Goal: Task Accomplishment & Management: Complete application form

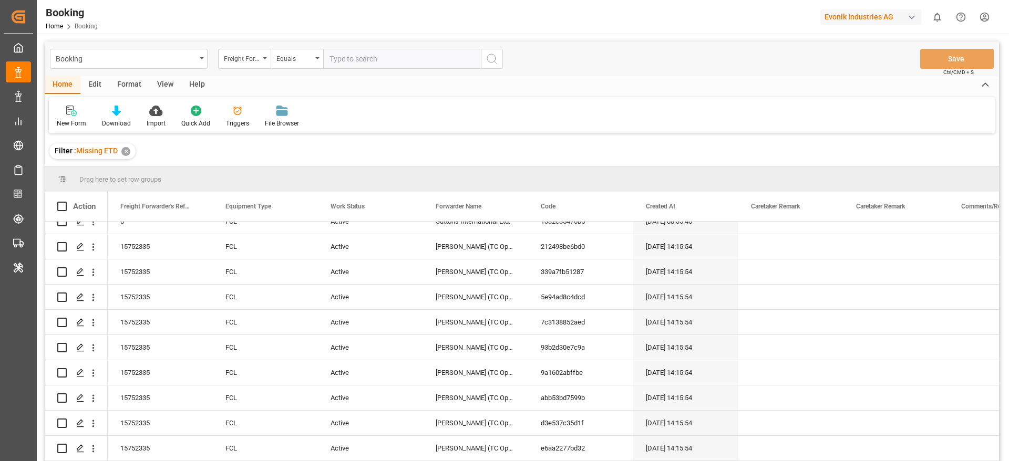
scroll to position [2139, 0]
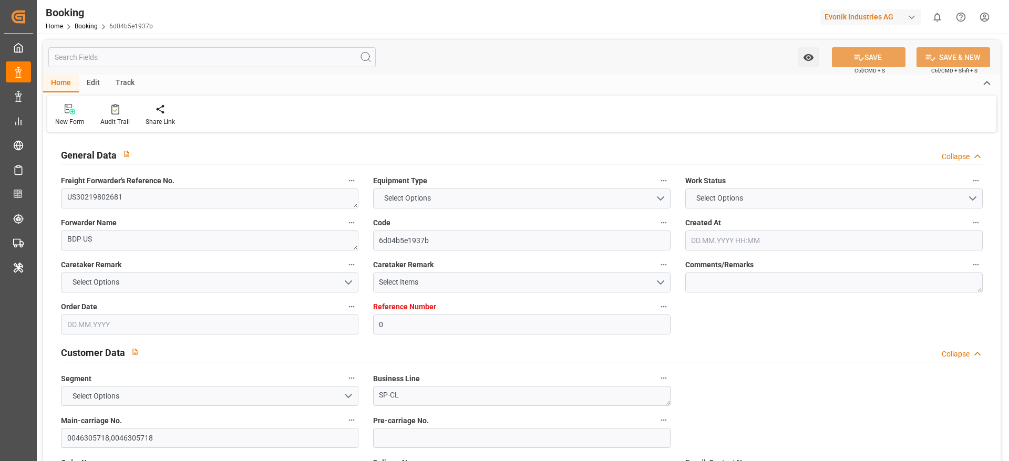
type input "0"
type input "9283239"
type input "Hapag Lloyd"
type input "Hapag Lloyd Aktiengesellschaft"
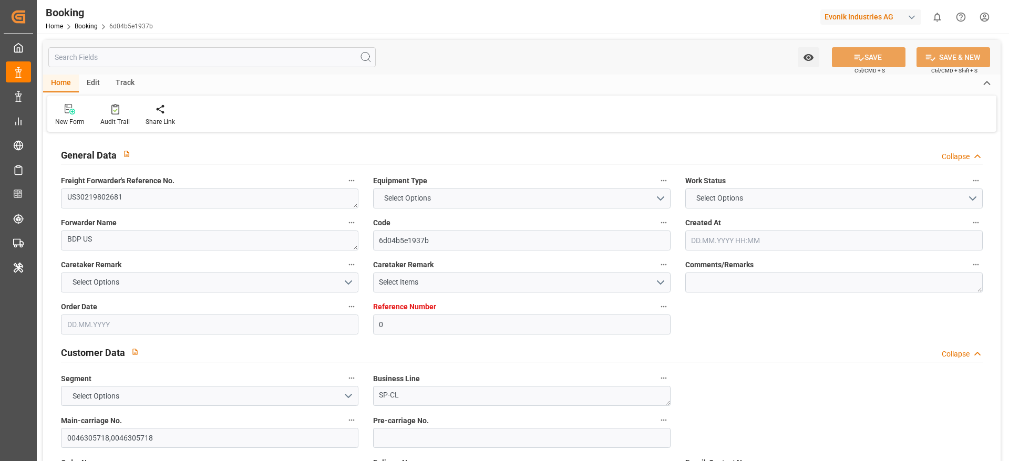
type input "USPHL"
type input "BRSSZ"
type input "26"
type input "33"
type input "0"
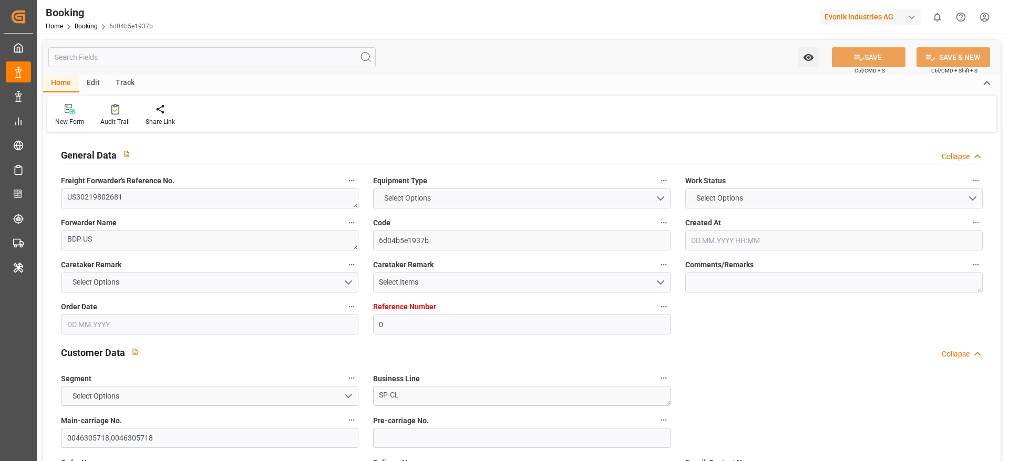
type input "1"
type input "-26"
type input "23.11.2022 15:24"
type input "18.11.2022"
type input "03.02.2023 00:00"
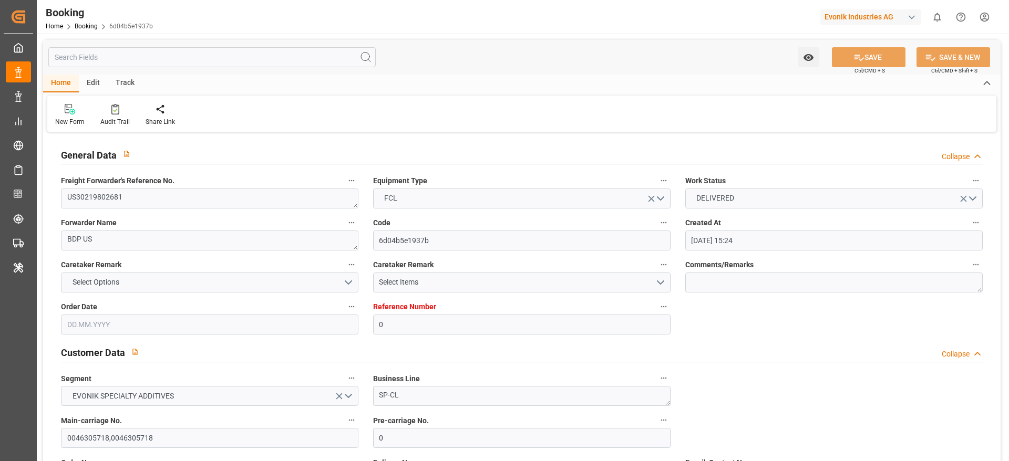
type input "21.01.2023 00:00"
type input "03.02.2023"
type input "03.02.2023 00:00"
type input "20.01.2023 00:00"
type input "01.03.2023 00:00"
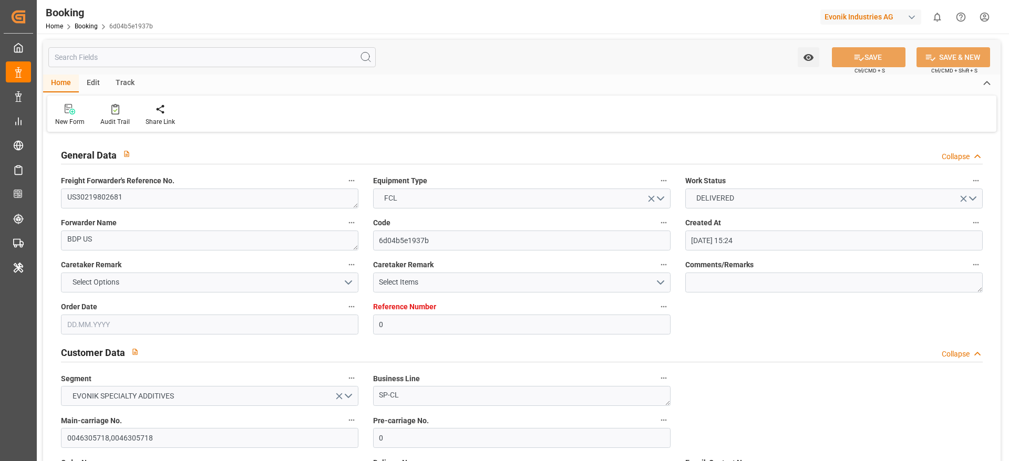
type input "08.02.2023 00:00"
type input "01.03.2023"
type input "01.03.2023 00:00"
type input "03.03.2023 00:00"
type input "09.03.2023 00:00"
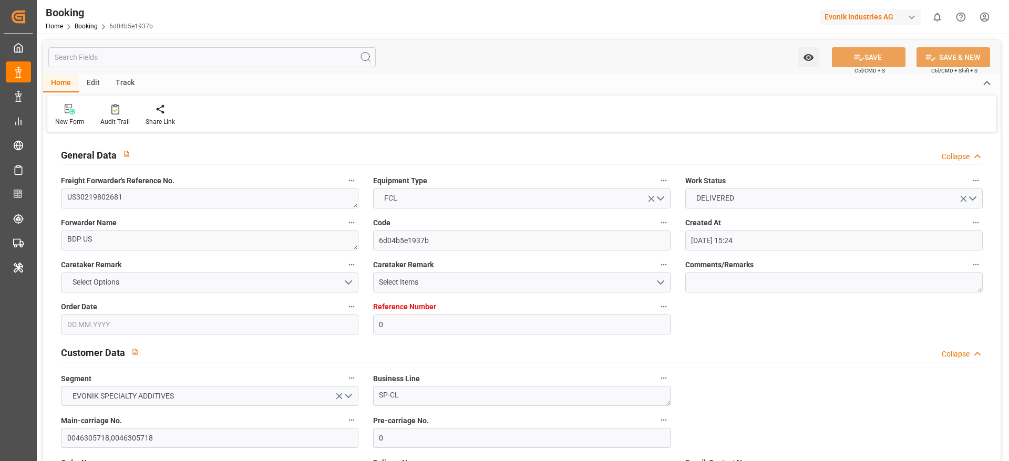
type input "06.03.2024"
type input "26.09.2024 14:02"
